Goal: Information Seeking & Learning: Understand process/instructions

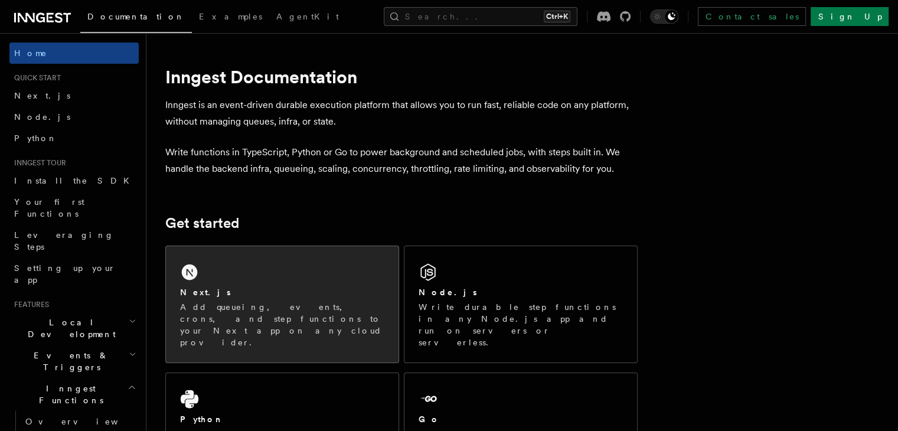
click at [321, 285] on div "Next.js Add queueing, events, crons, and step functions to your Next app on any…" at bounding box center [282, 304] width 233 height 116
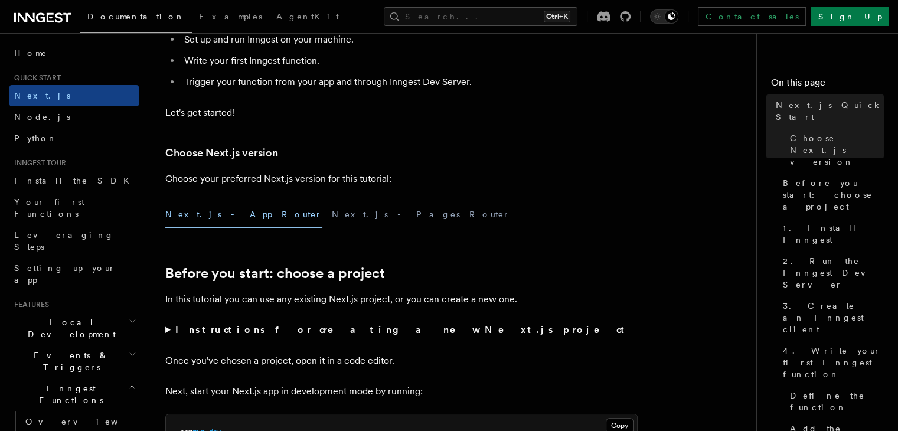
scroll to position [200, 0]
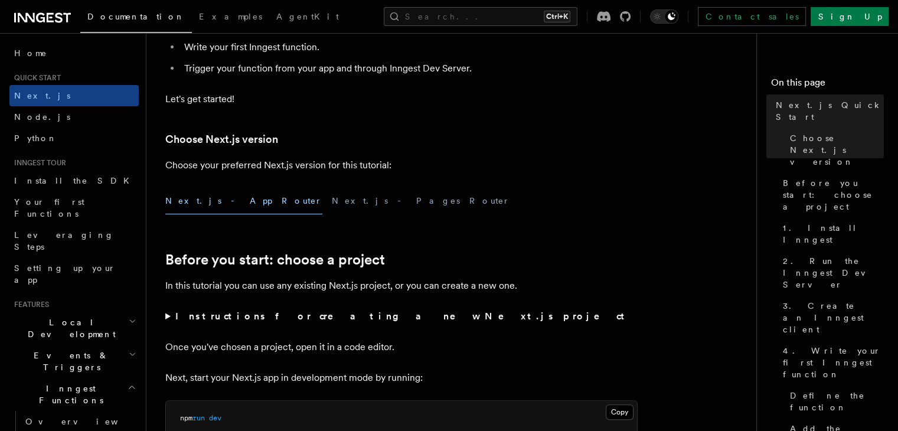
click at [214, 201] on button "Next.js - App Router" at bounding box center [243, 201] width 157 height 27
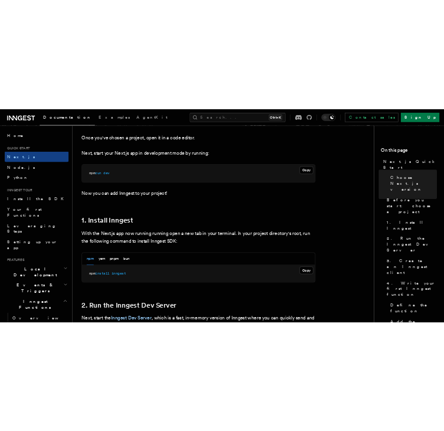
scroll to position [491, 0]
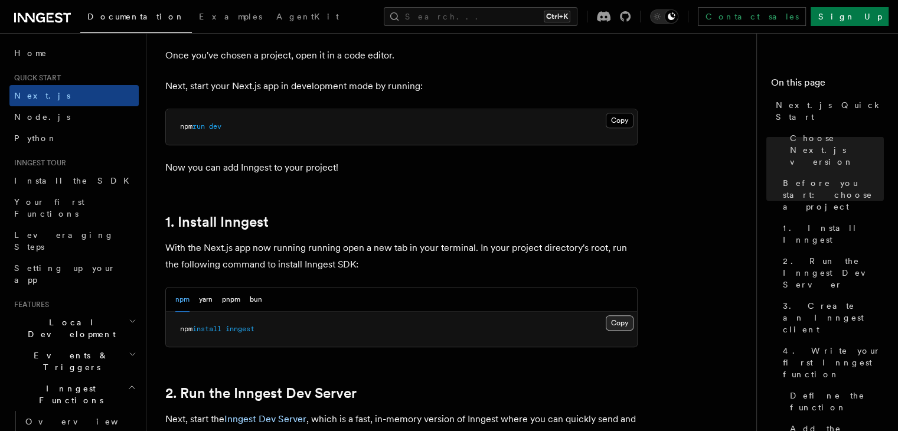
click at [620, 326] on button "Copy Copied" at bounding box center [620, 322] width 28 height 15
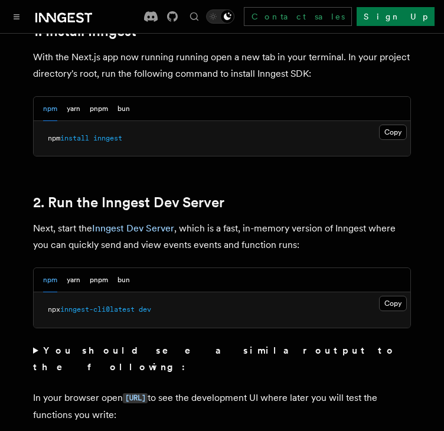
scroll to position [727, 0]
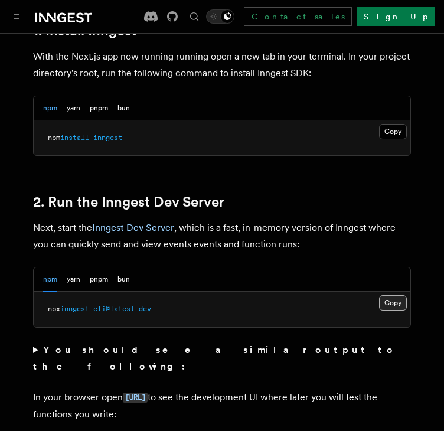
click at [394, 295] on button "Copy Copied" at bounding box center [393, 302] width 28 height 15
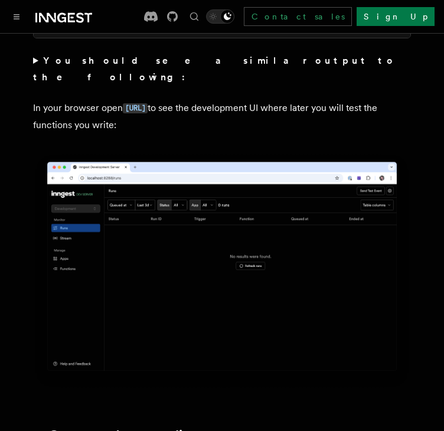
scroll to position [997, 0]
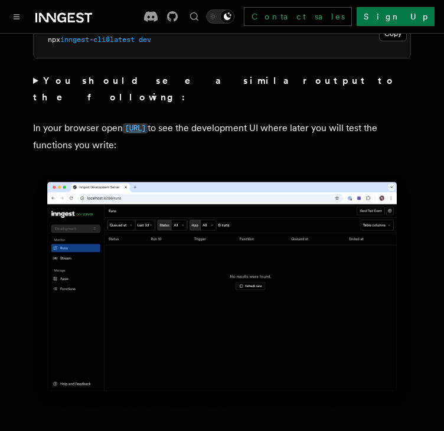
click at [148, 123] on code "[URL]" at bounding box center [135, 128] width 25 height 10
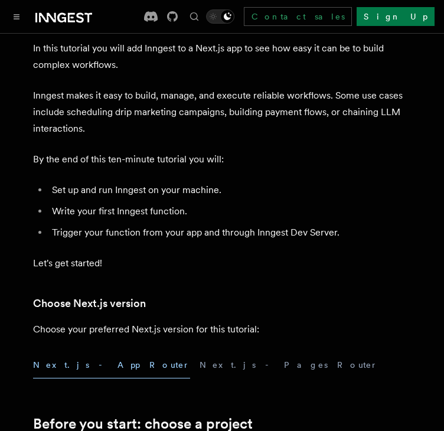
scroll to position [66, 0]
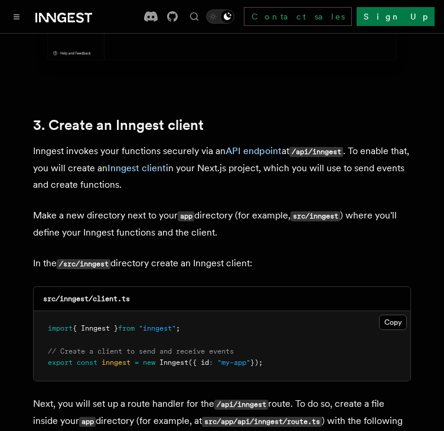
click at [324, 287] on div "src/inngest/client.ts" at bounding box center [222, 299] width 377 height 24
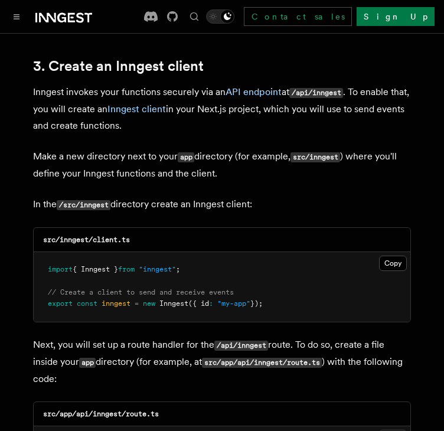
scroll to position [1401, 0]
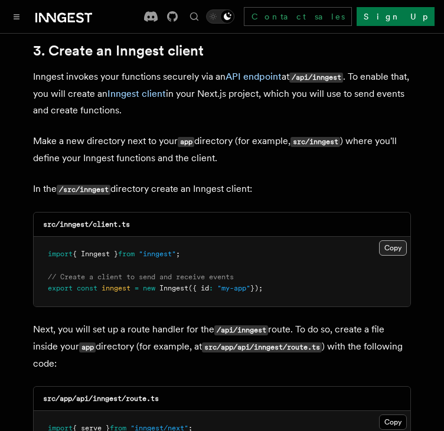
click at [390, 240] on button "Copy Copied" at bounding box center [393, 247] width 28 height 15
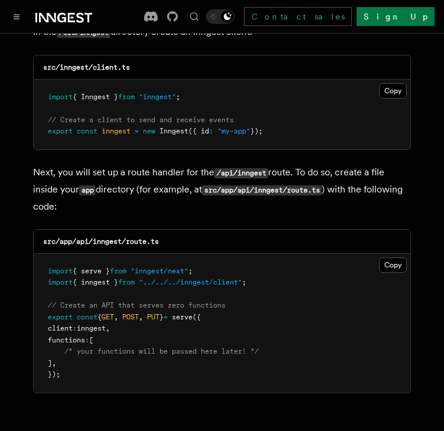
scroll to position [1561, 0]
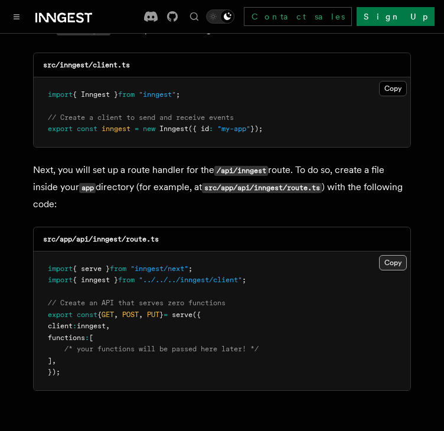
click at [393, 255] on button "Copy Copied" at bounding box center [393, 262] width 28 height 15
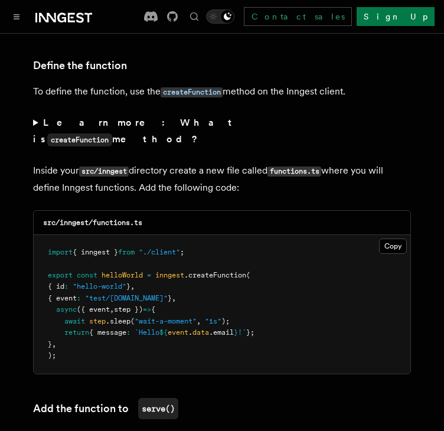
scroll to position [2033, 0]
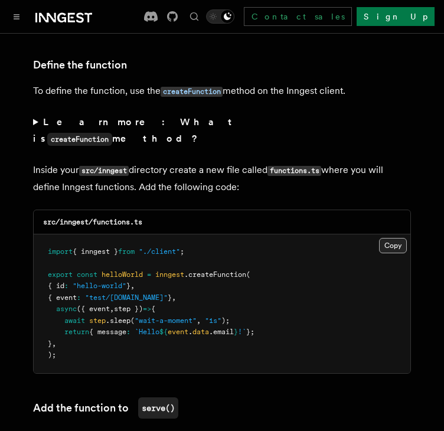
click at [390, 238] on button "Copy Copied" at bounding box center [393, 245] width 28 height 15
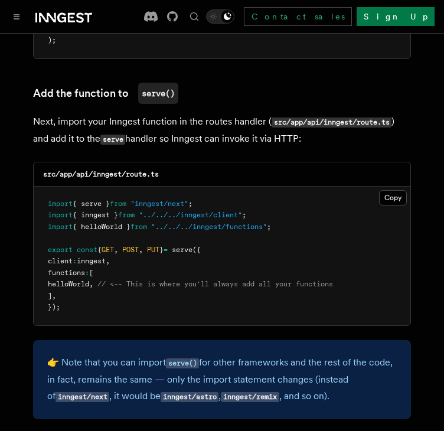
scroll to position [2350, 0]
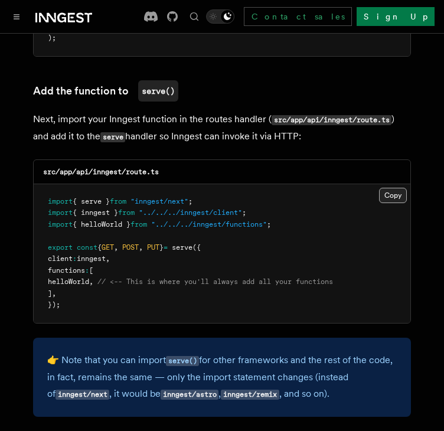
click at [388, 188] on button "Copy Copied" at bounding box center [393, 195] width 28 height 15
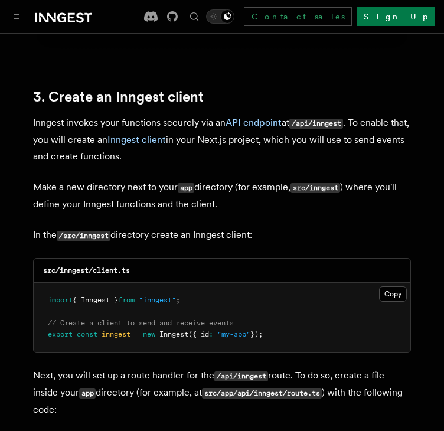
scroll to position [1361, 0]
